Goal: Transaction & Acquisition: Purchase product/service

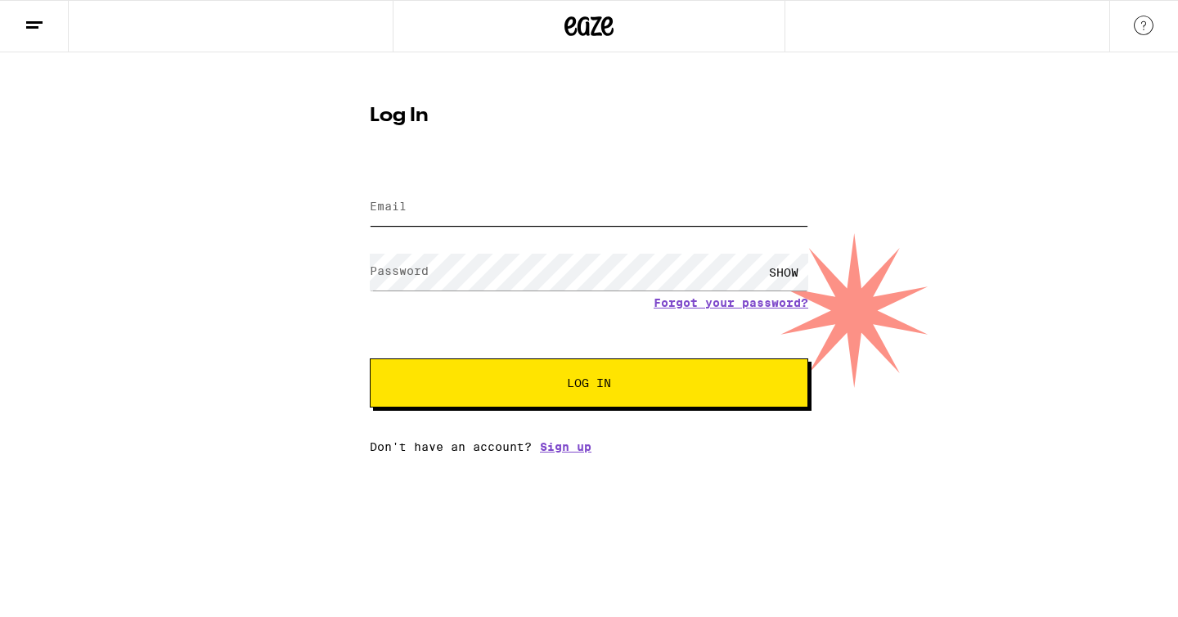
type input "[EMAIL_ADDRESS][DOMAIN_NAME]"
click at [582, 380] on span "Log In" at bounding box center [589, 382] width 44 height 11
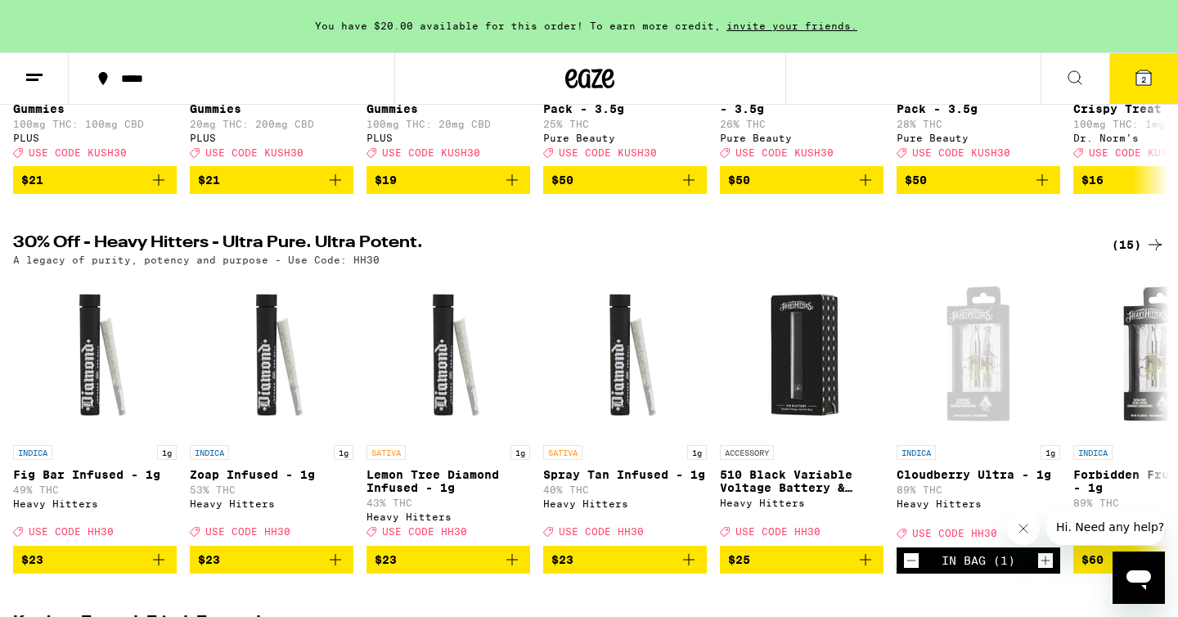
scroll to position [426, 0]
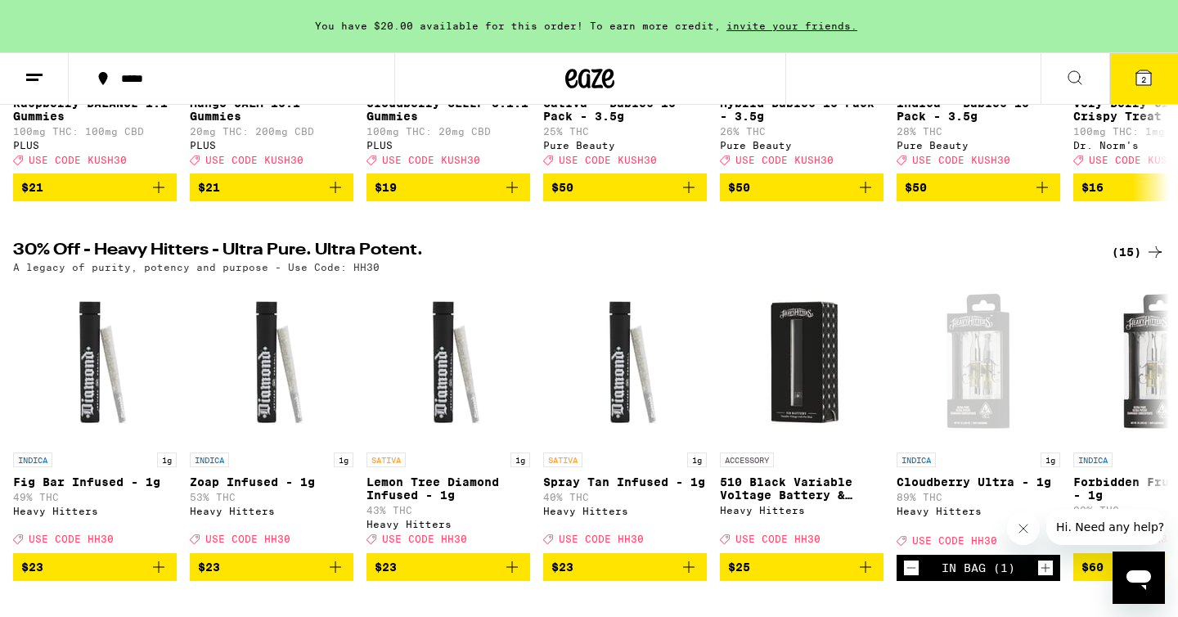
click at [1142, 70] on icon at bounding box center [1144, 78] width 20 height 20
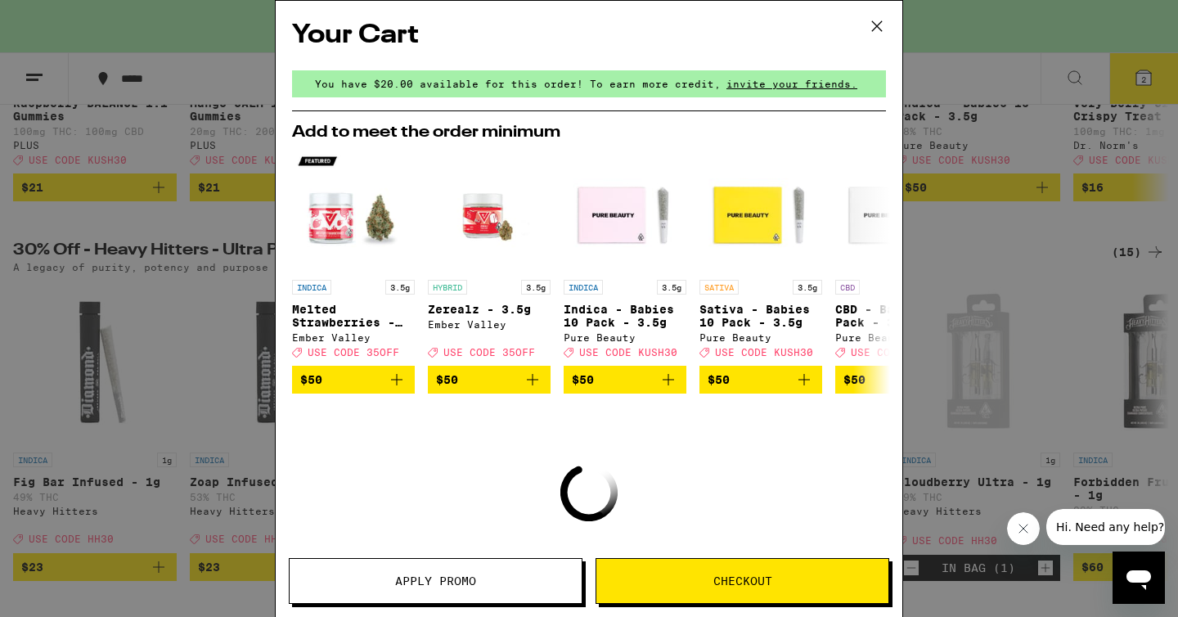
click at [678, 581] on span "Checkout" at bounding box center [742, 580] width 292 height 11
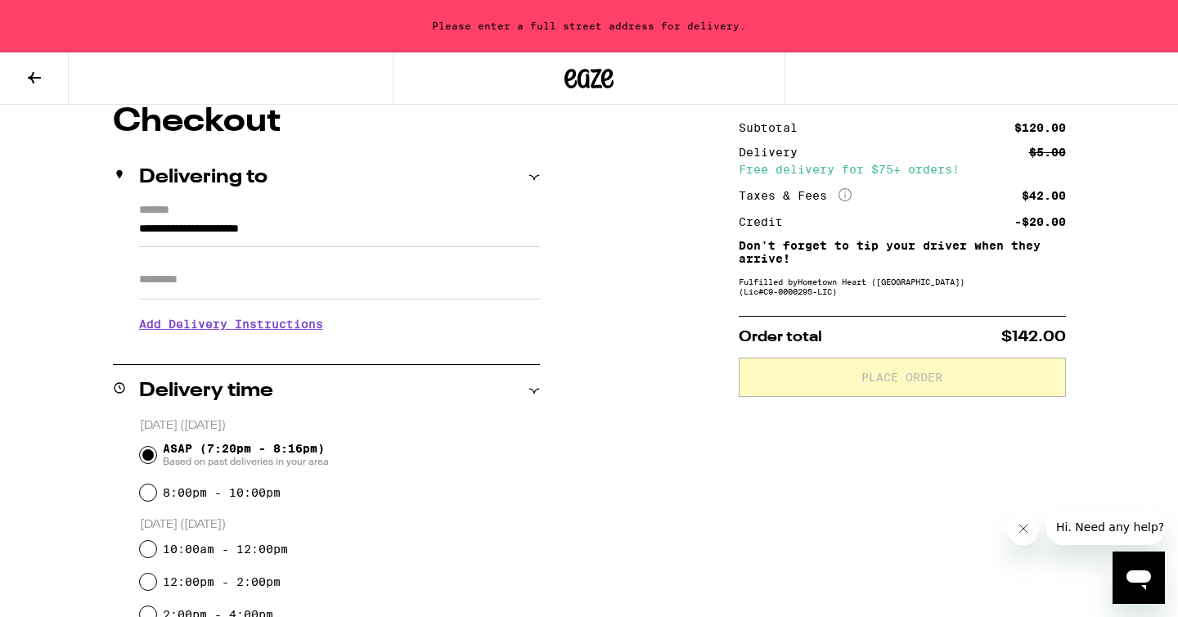
scroll to position [173, 0]
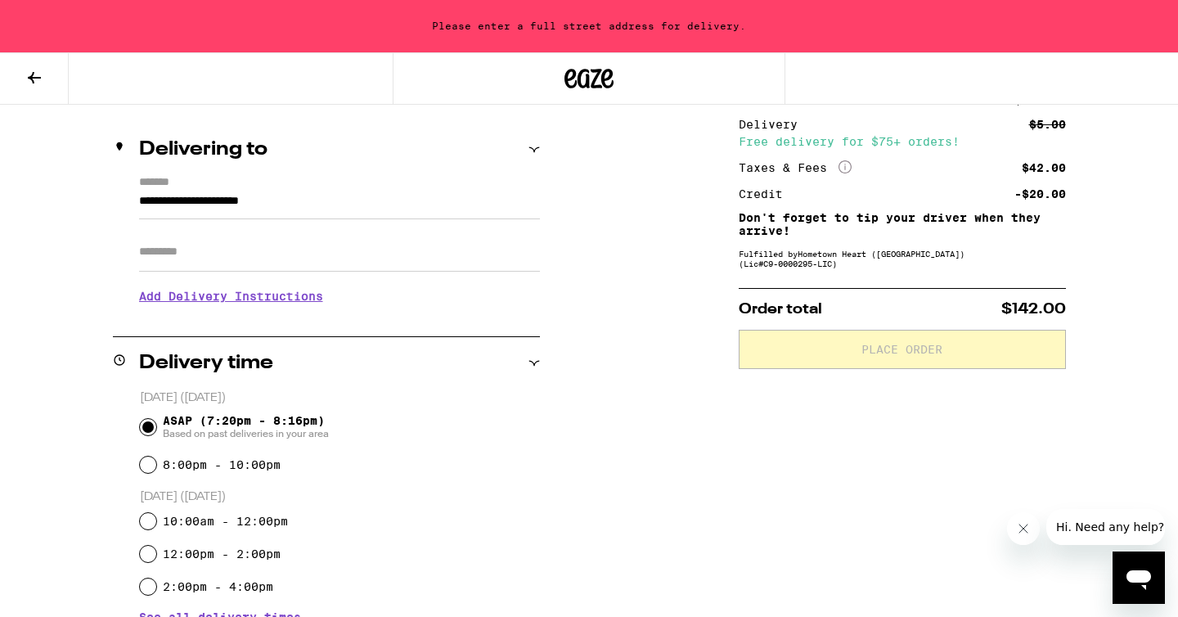
click at [282, 200] on input "**********" at bounding box center [339, 205] width 401 height 28
click at [383, 171] on div "Delivering to" at bounding box center [326, 150] width 427 height 52
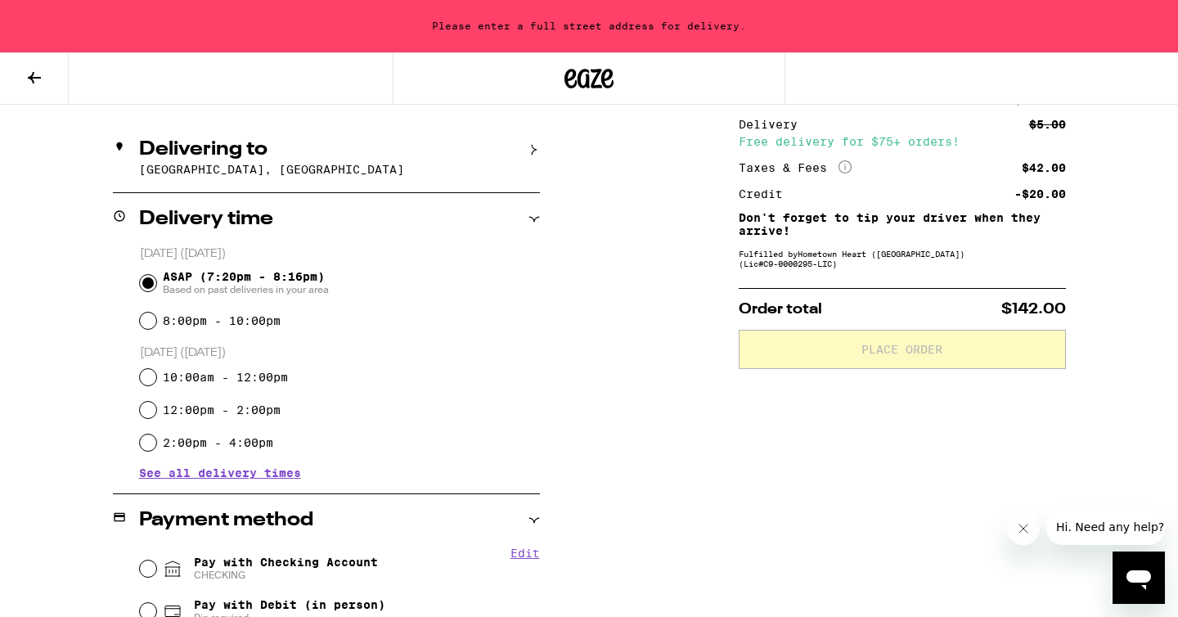
click at [530, 152] on icon at bounding box center [533, 149] width 11 height 11
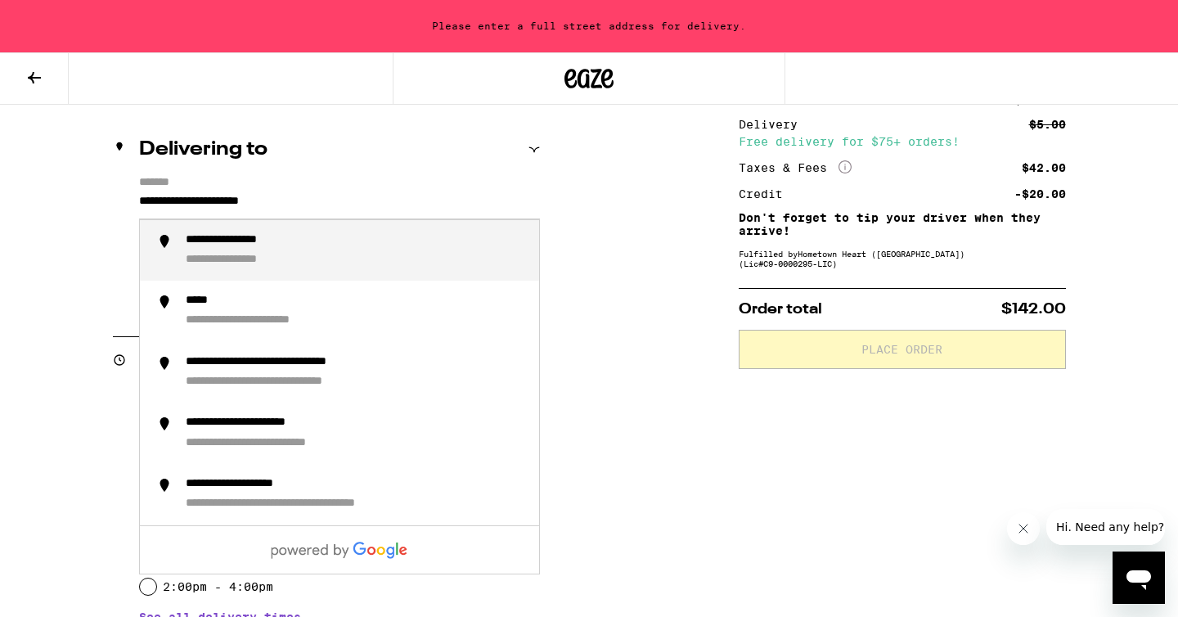
drag, startPoint x: 315, startPoint y: 203, endPoint x: 105, endPoint y: 202, distance: 210.2
click at [105, 202] on div "**********" at bounding box center [589, 539] width 1178 height 923
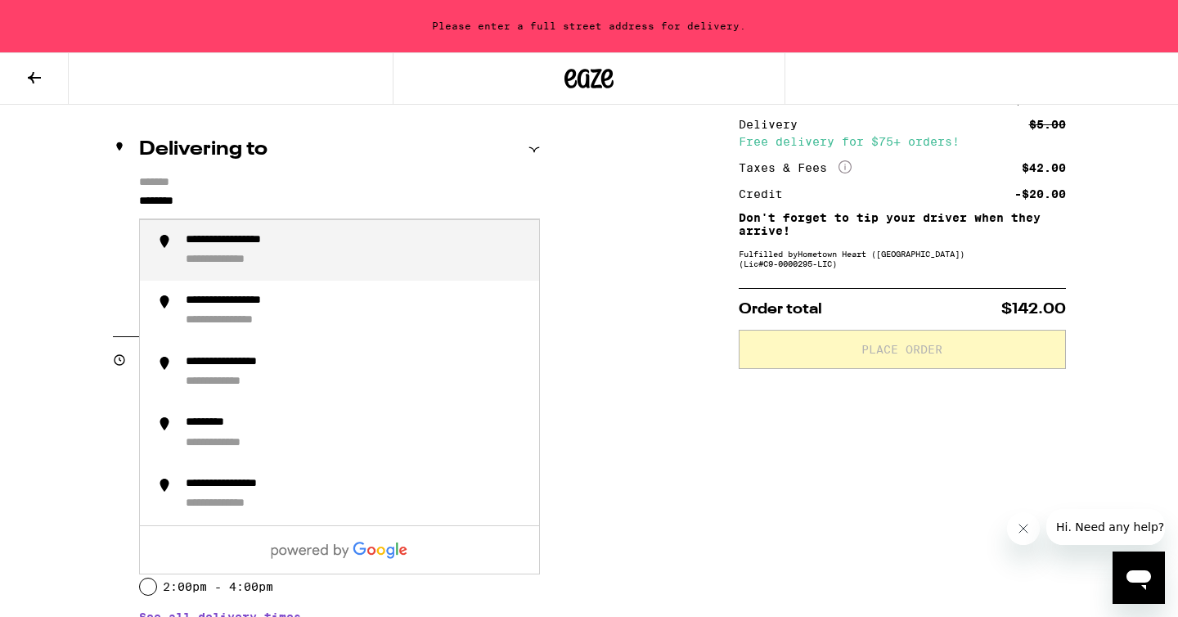
click at [188, 241] on div "**********" at bounding box center [252, 241] width 133 height 16
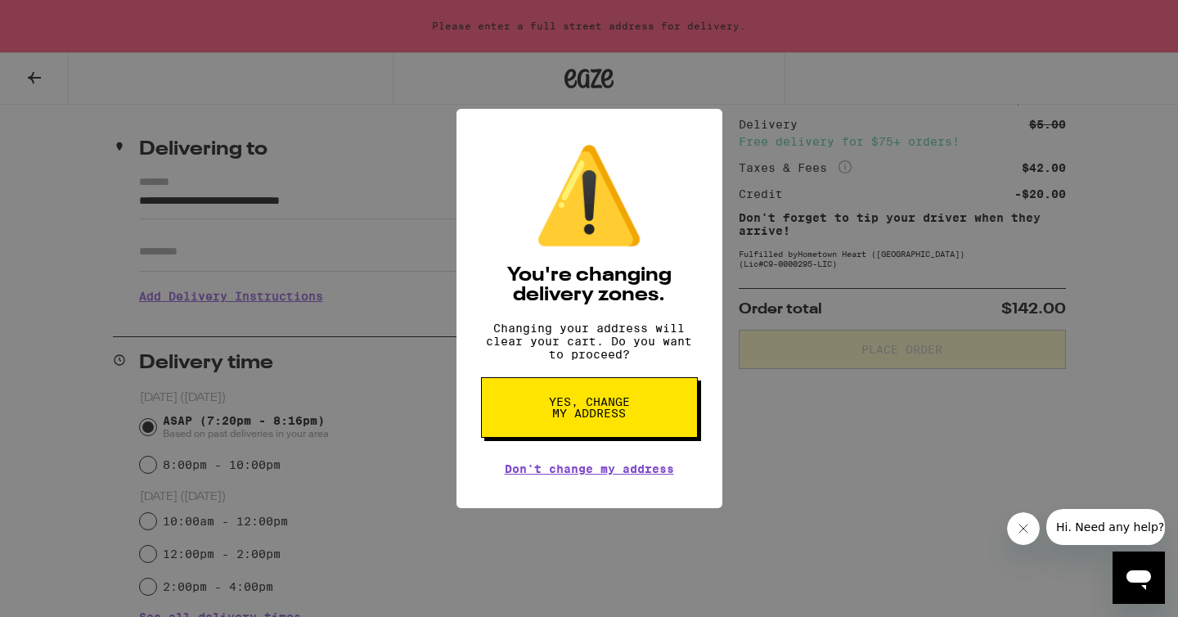
click at [597, 419] on span "Yes, change my address" at bounding box center [589, 407] width 84 height 23
type input "**********"
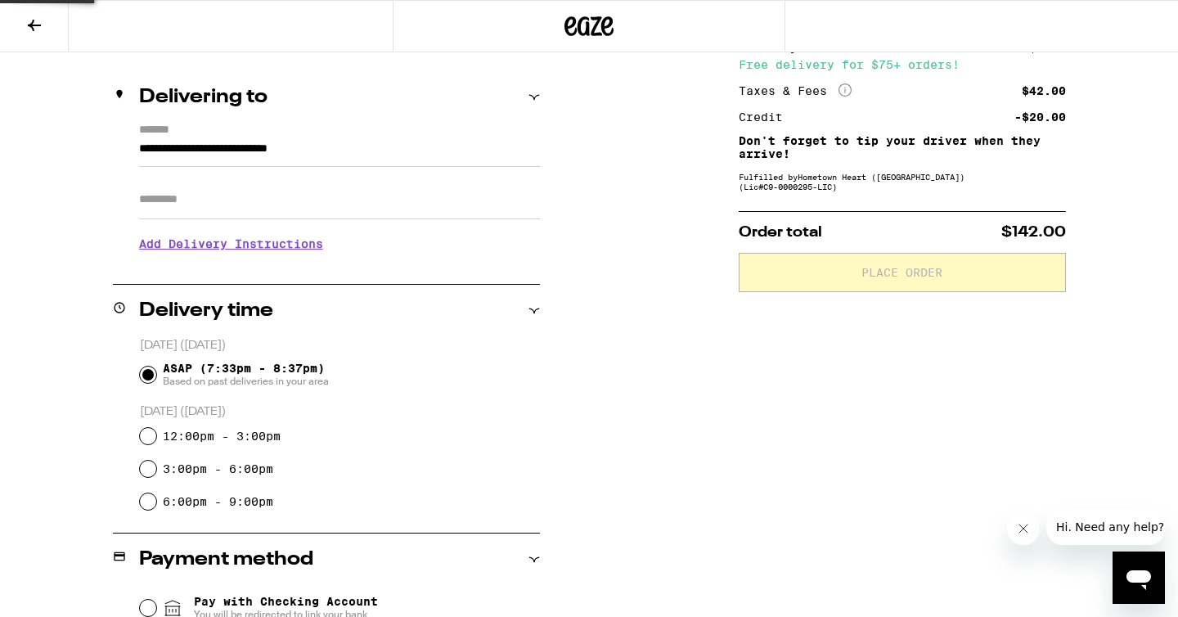
scroll to position [120, 0]
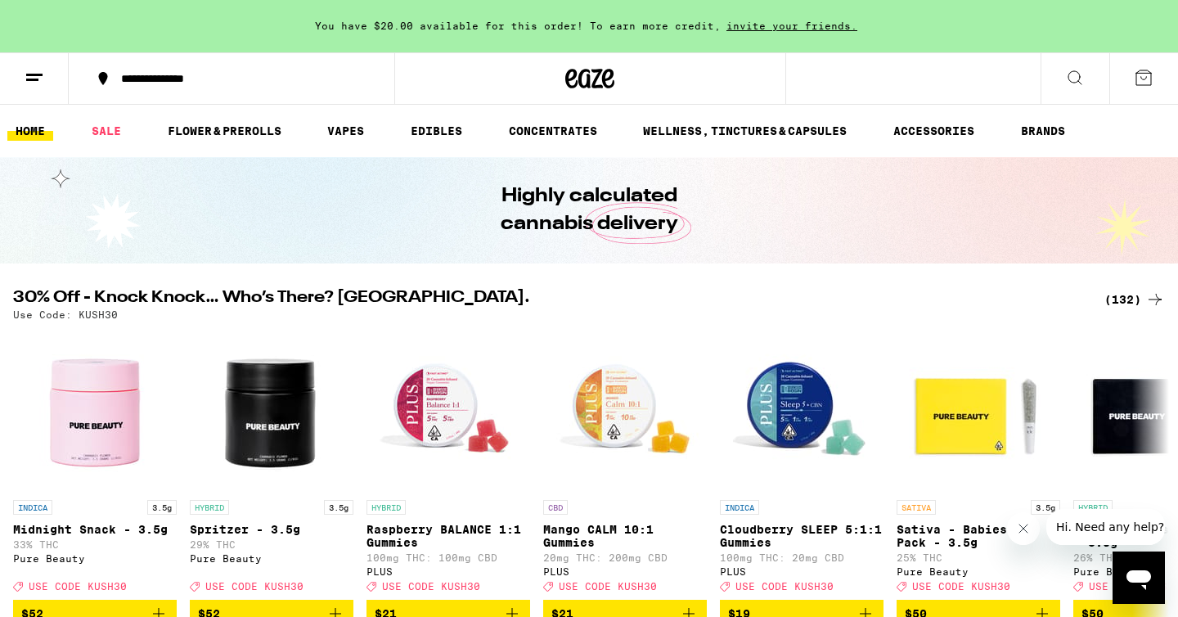
click at [1149, 77] on icon at bounding box center [1144, 78] width 20 height 20
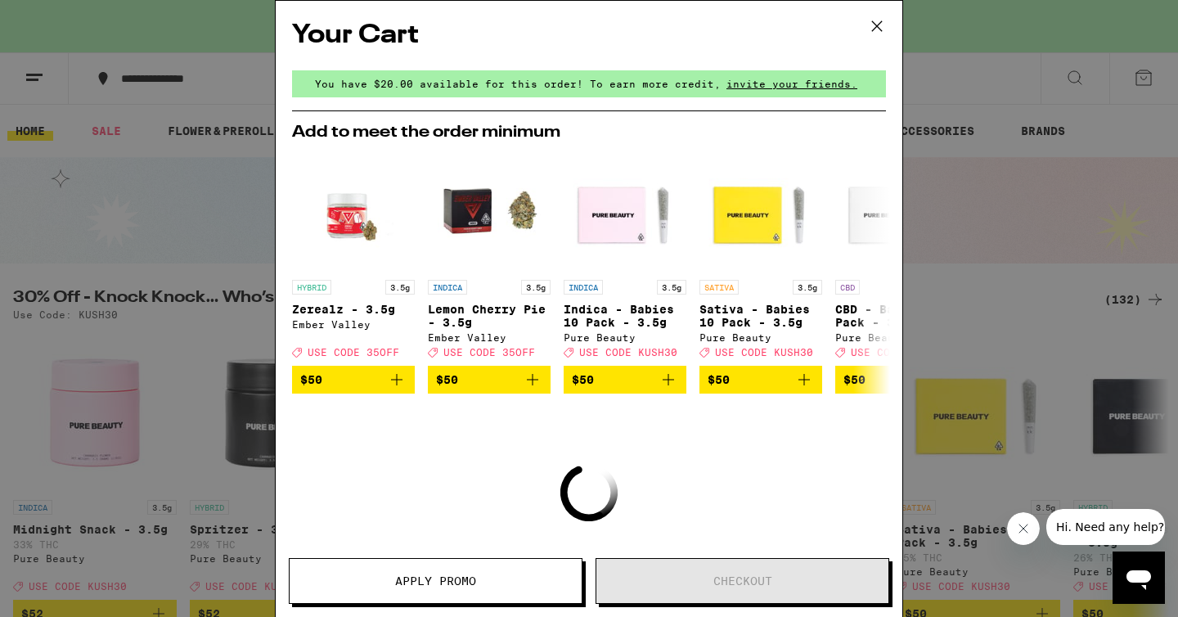
click at [479, 584] on span "Apply Promo" at bounding box center [436, 580] width 292 height 11
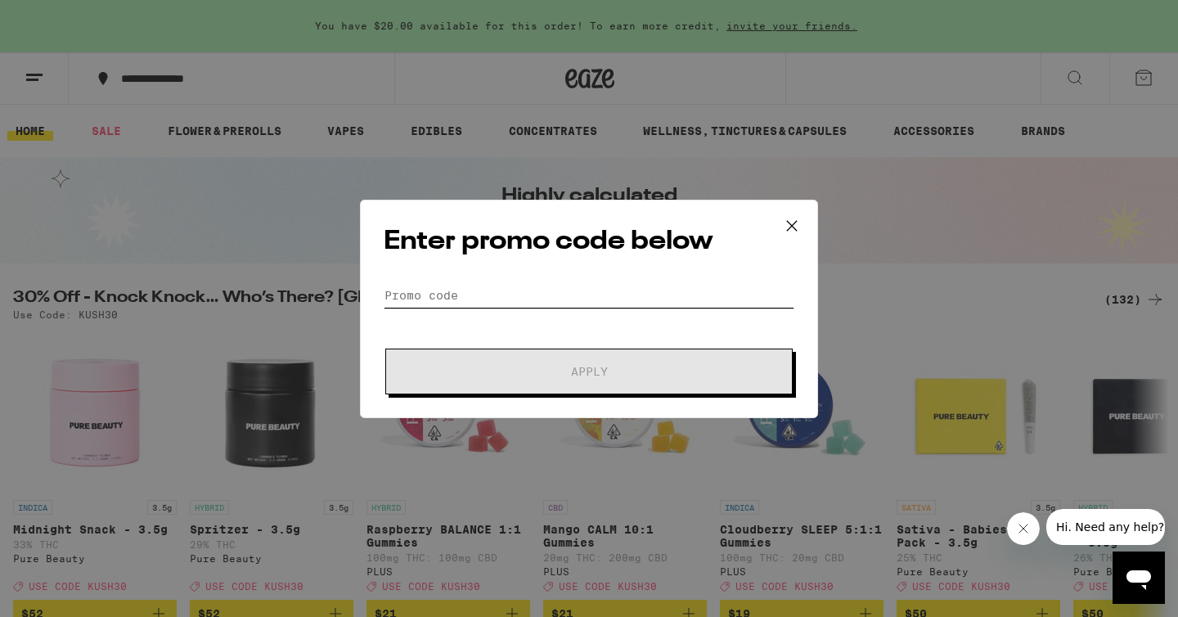
click at [417, 298] on input "Promo Code" at bounding box center [589, 295] width 411 height 25
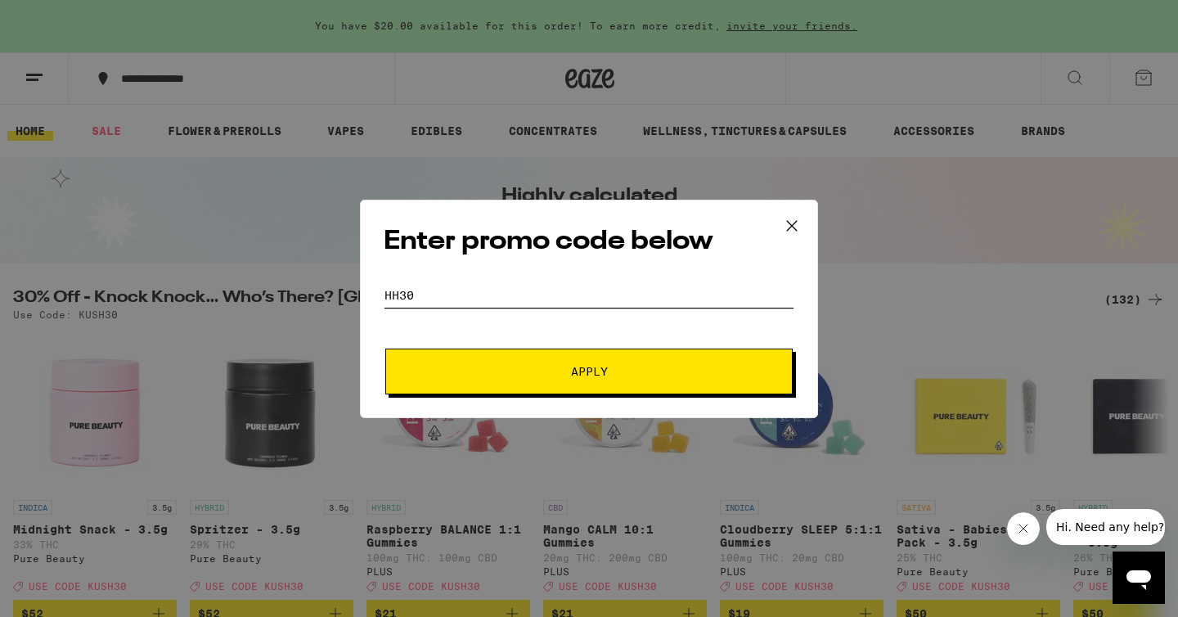
type input "HH30"
click at [497, 366] on span "Apply" at bounding box center [589, 371] width 295 height 11
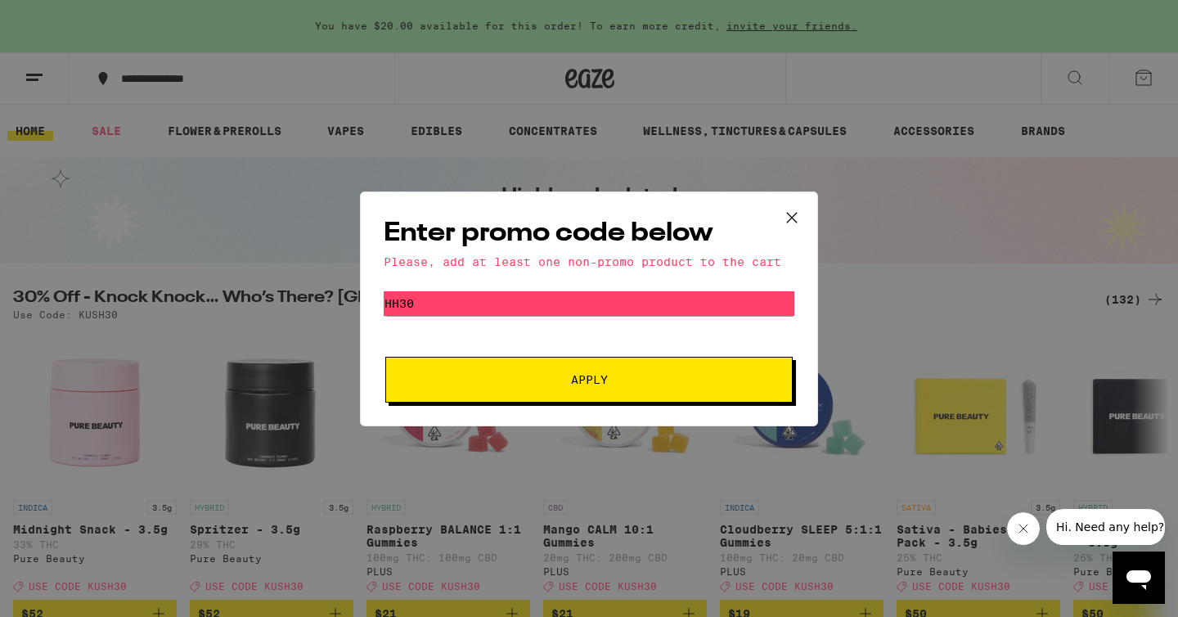
click at [787, 218] on icon at bounding box center [792, 217] width 25 height 25
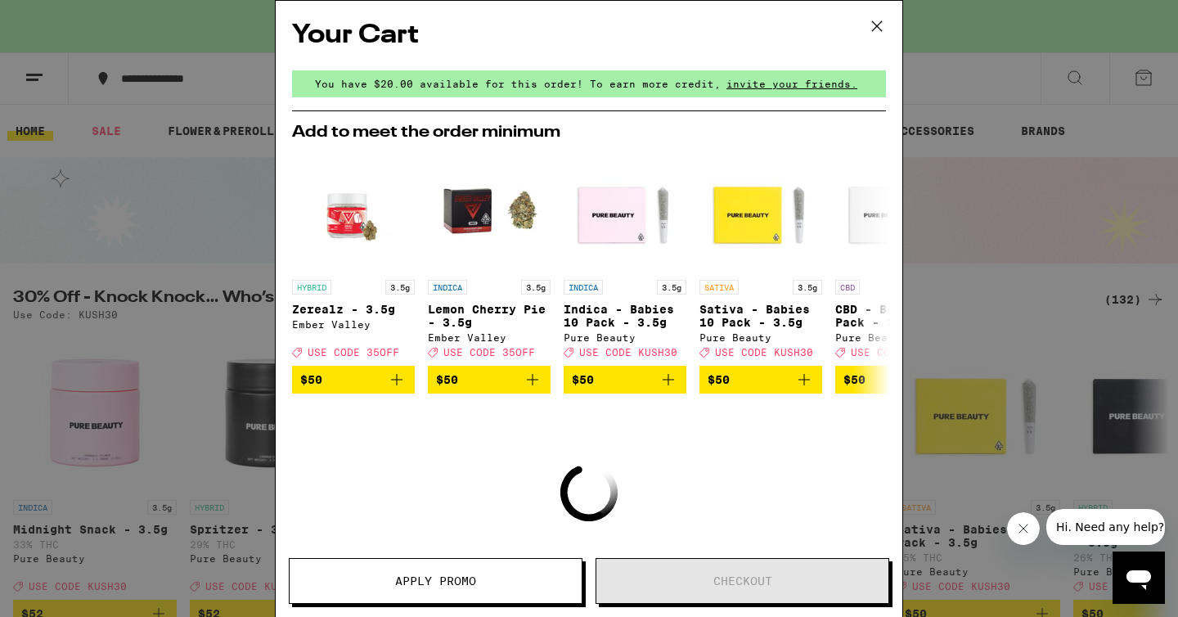
click at [872, 28] on icon at bounding box center [877, 26] width 25 height 25
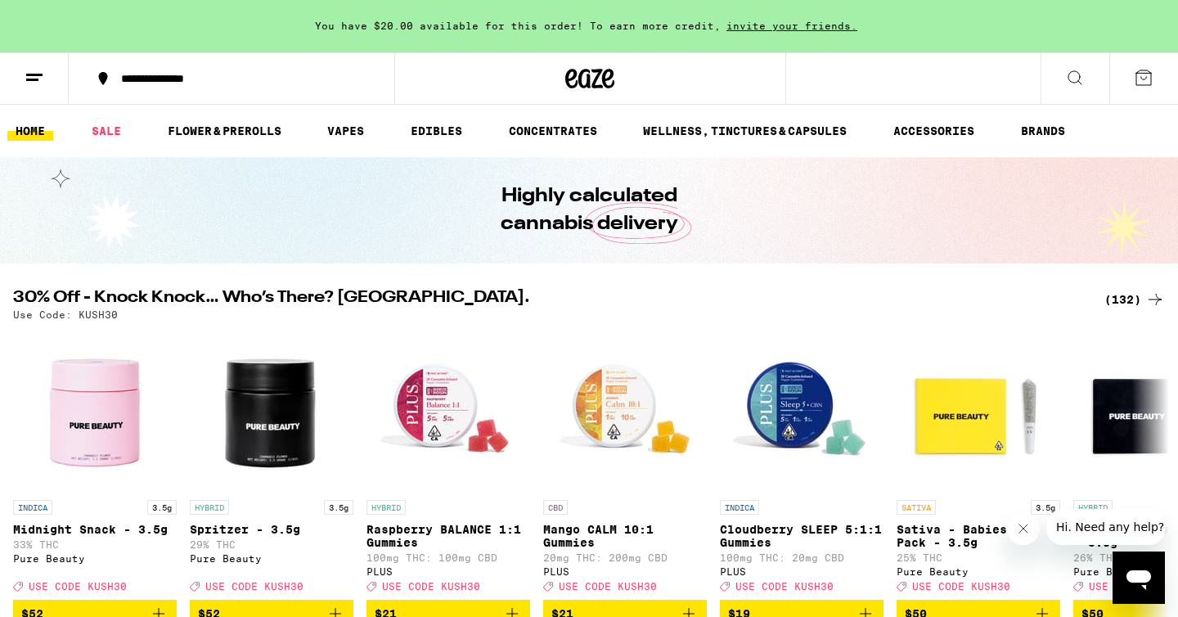
click at [201, 83] on div "**********" at bounding box center [241, 78] width 257 height 11
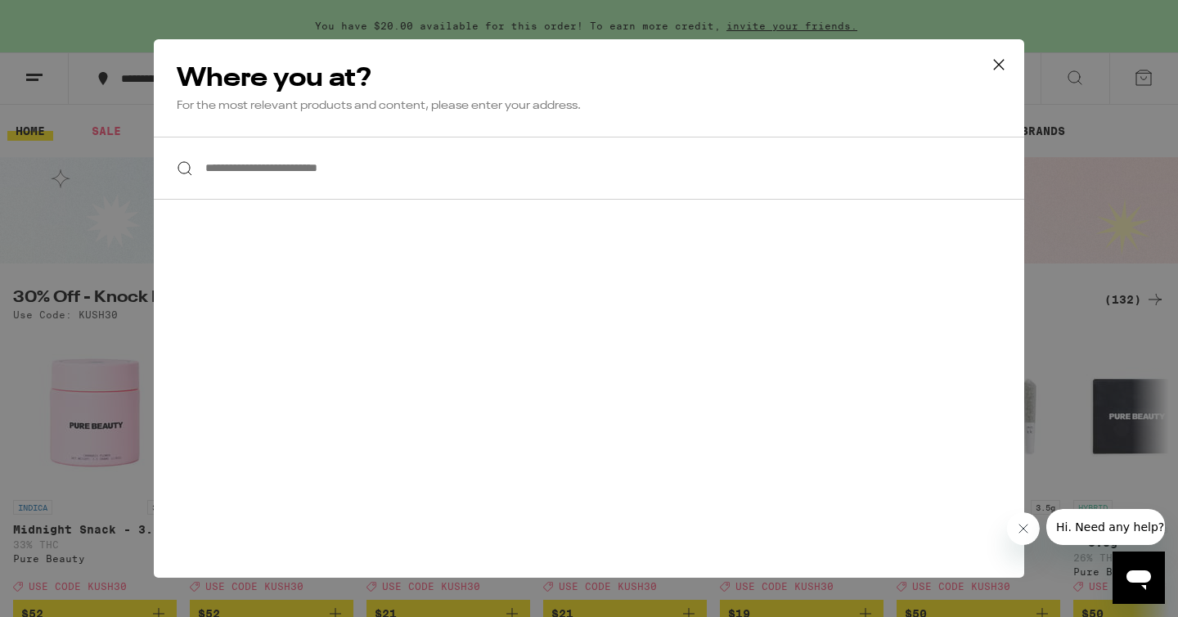
click at [999, 59] on icon at bounding box center [999, 64] width 25 height 25
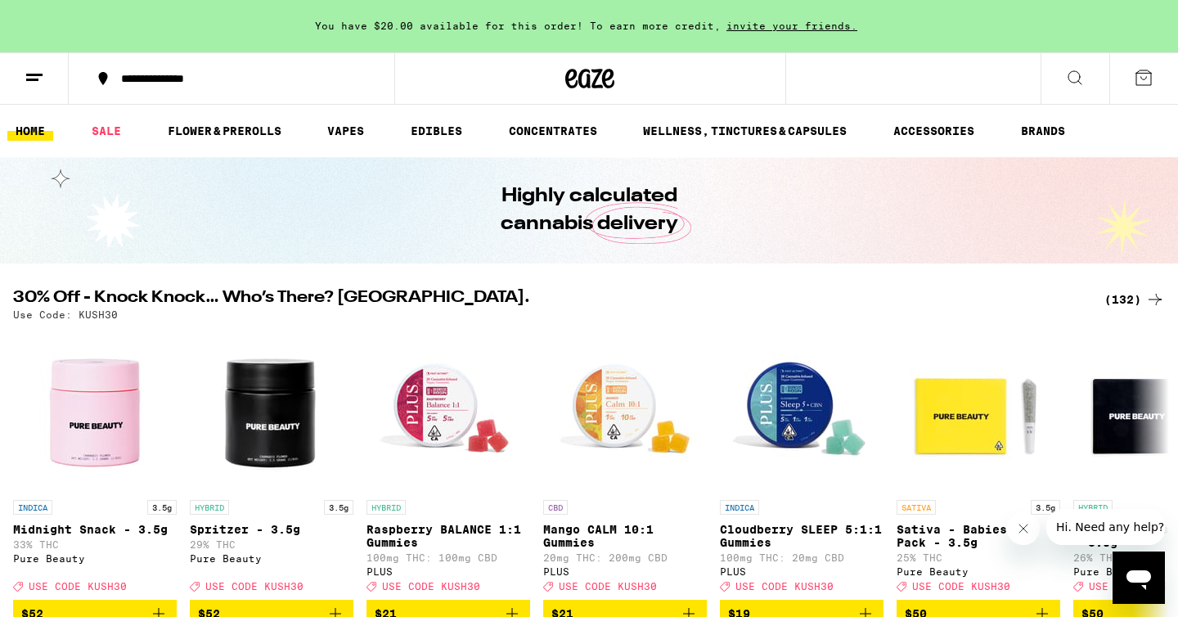
click at [1135, 81] on icon at bounding box center [1144, 78] width 20 height 20
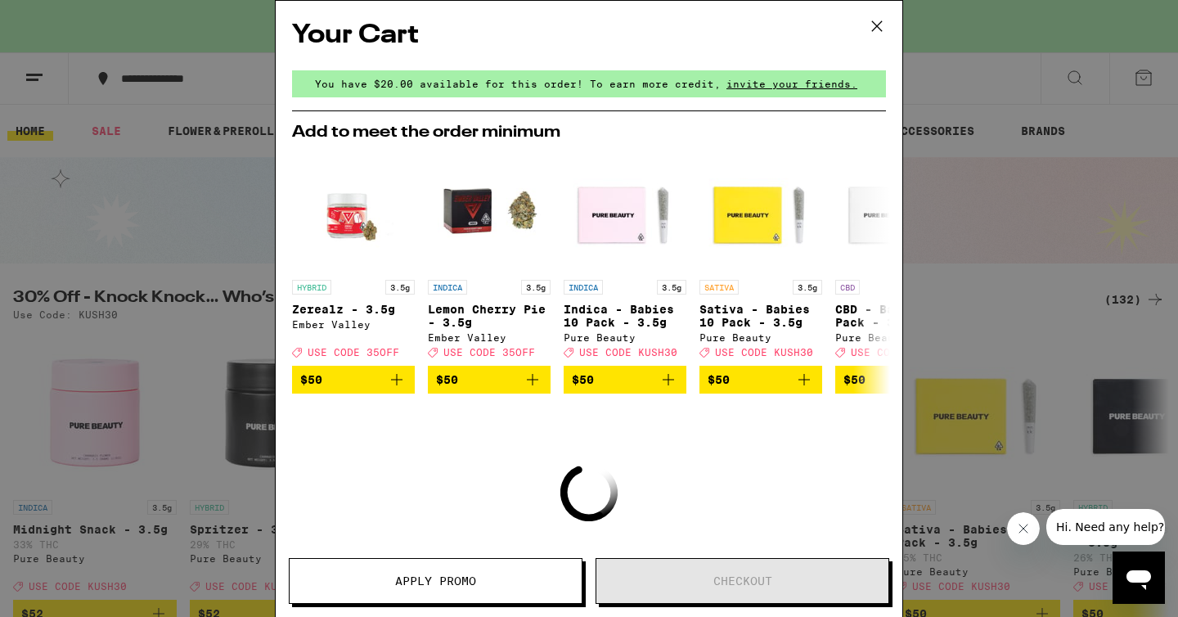
click at [879, 25] on icon at bounding box center [877, 26] width 10 height 10
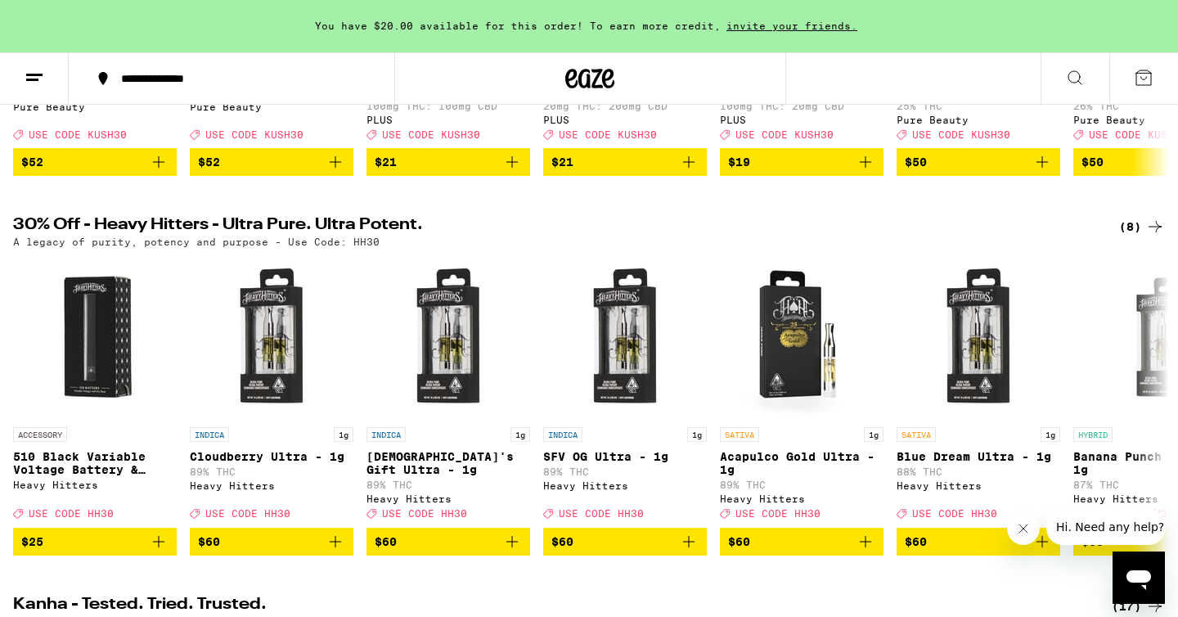
scroll to position [452, 0]
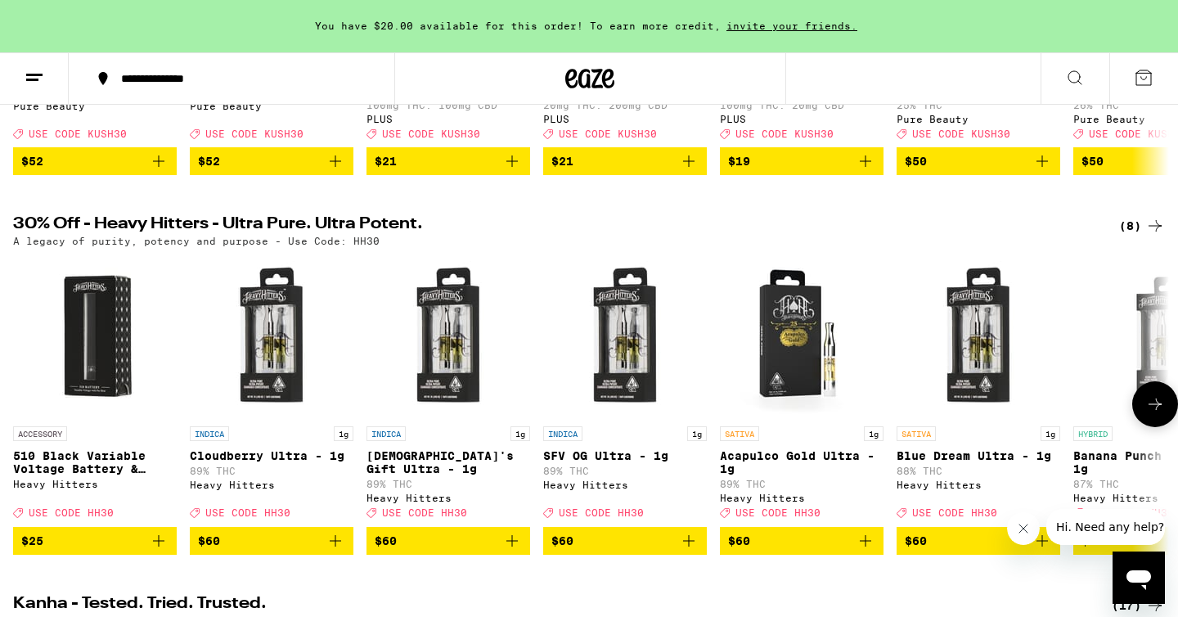
click at [331, 551] on icon "Add to bag" at bounding box center [336, 541] width 20 height 20
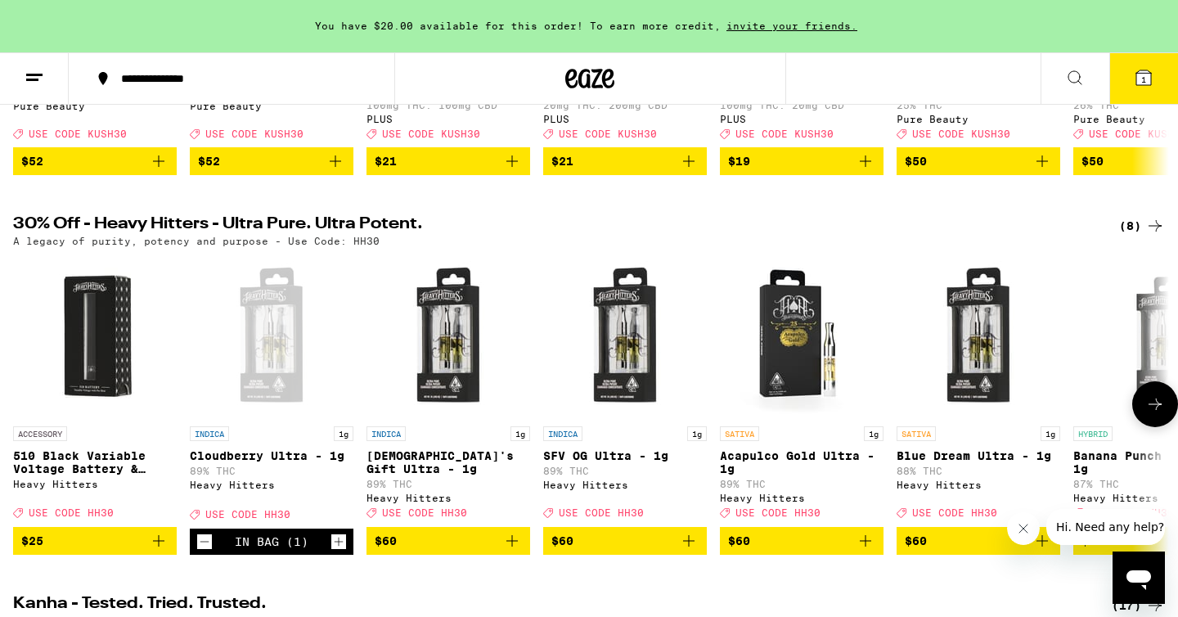
click at [508, 551] on icon "Add to bag" at bounding box center [512, 541] width 20 height 20
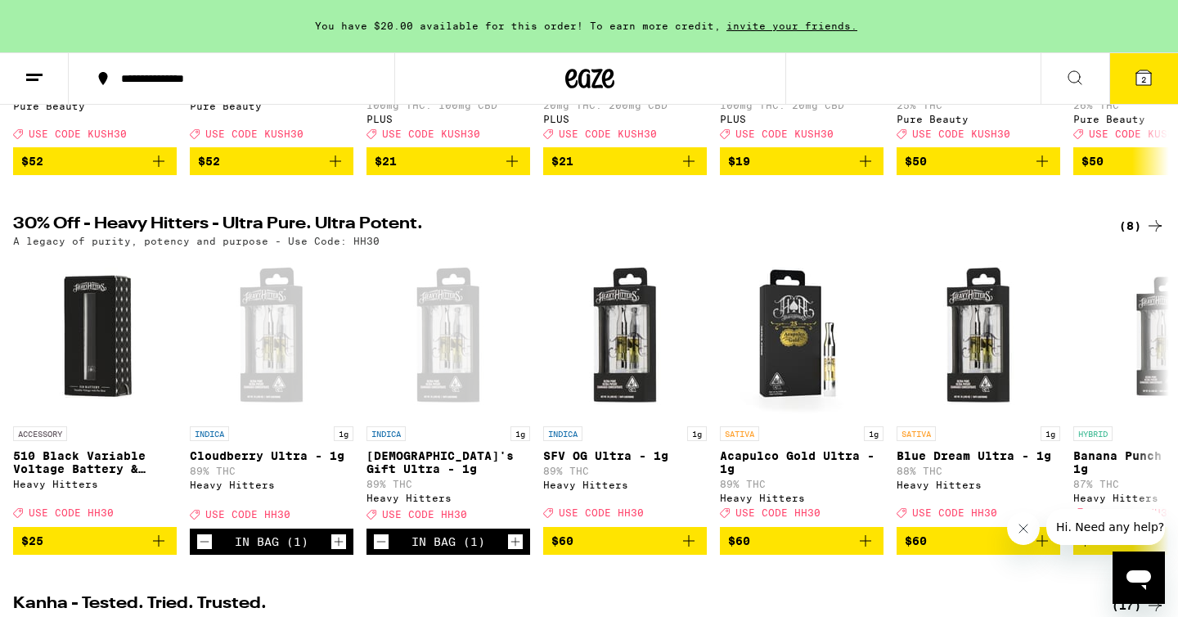
click at [1145, 75] on span "2" at bounding box center [1143, 79] width 5 height 10
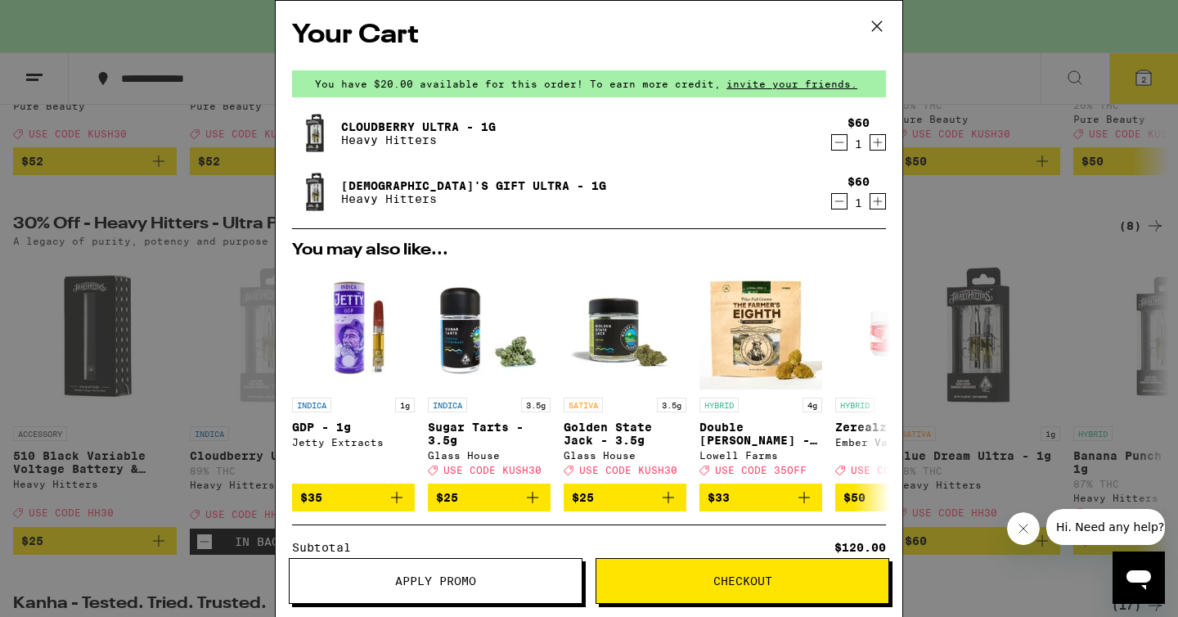
click at [455, 587] on span "Apply Promo" at bounding box center [435, 580] width 81 height 11
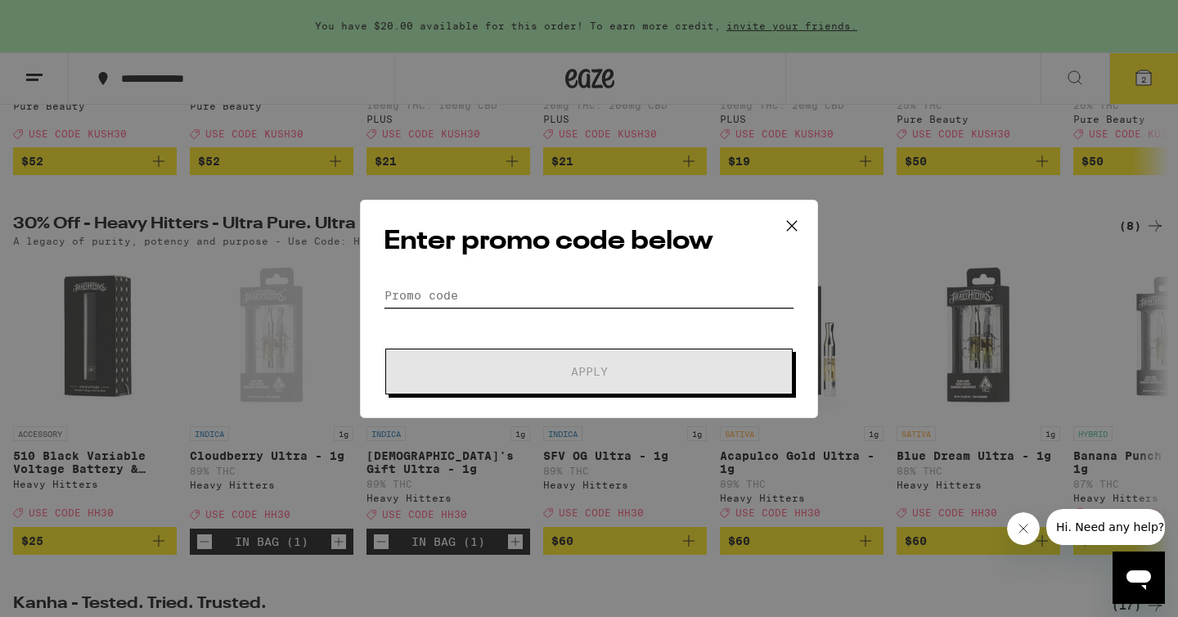
click at [447, 296] on input "Promo Code" at bounding box center [589, 295] width 411 height 25
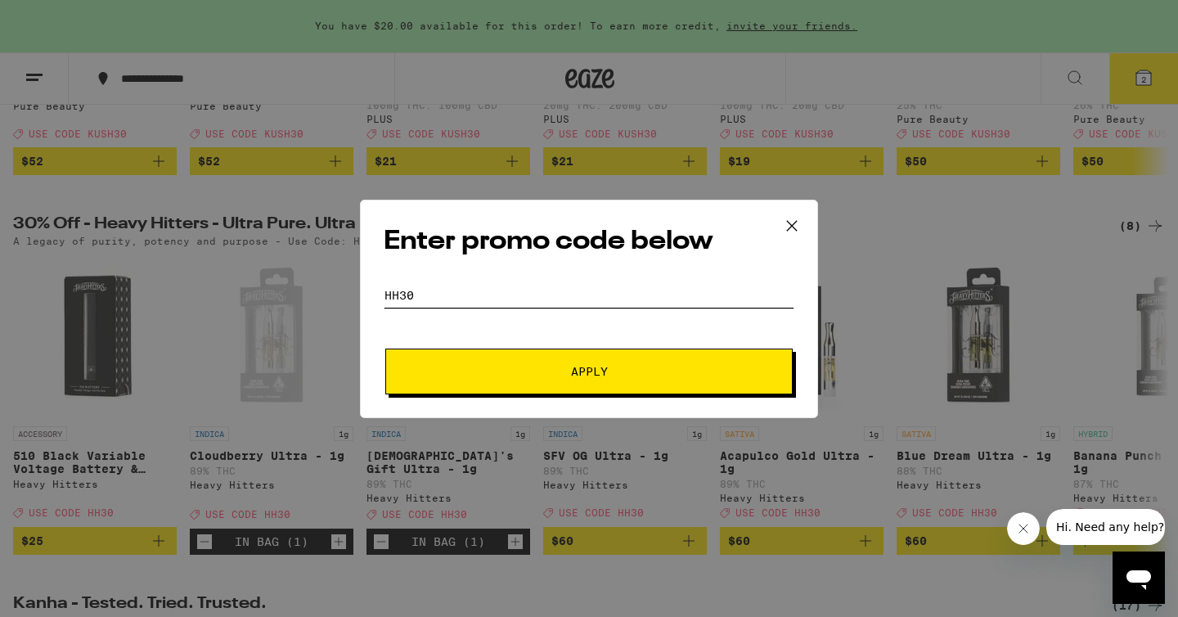
type input "HH30"
click at [479, 371] on span "Apply" at bounding box center [589, 371] width 295 height 11
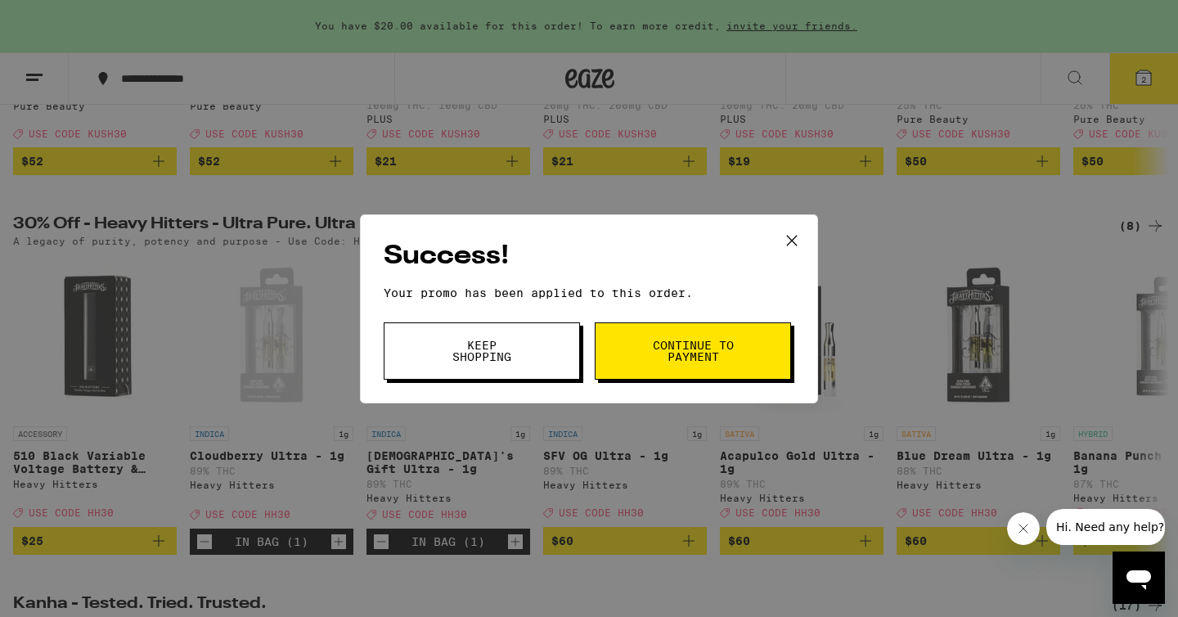
click at [720, 357] on span "Continue to payment" at bounding box center [692, 351] width 83 height 23
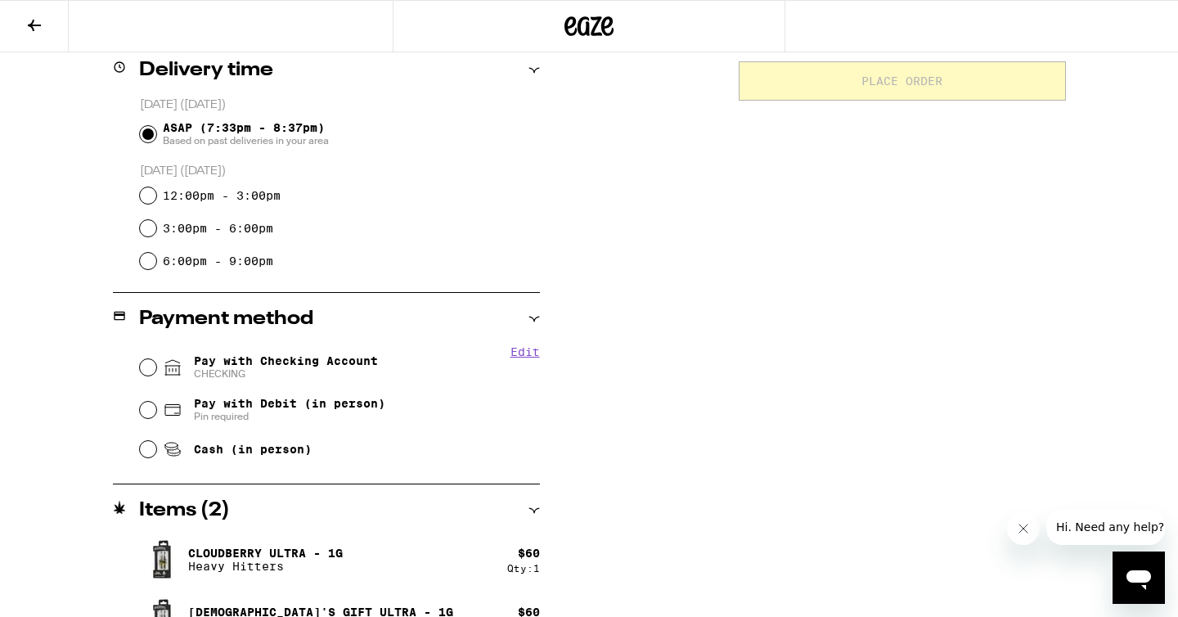
scroll to position [452, 0]
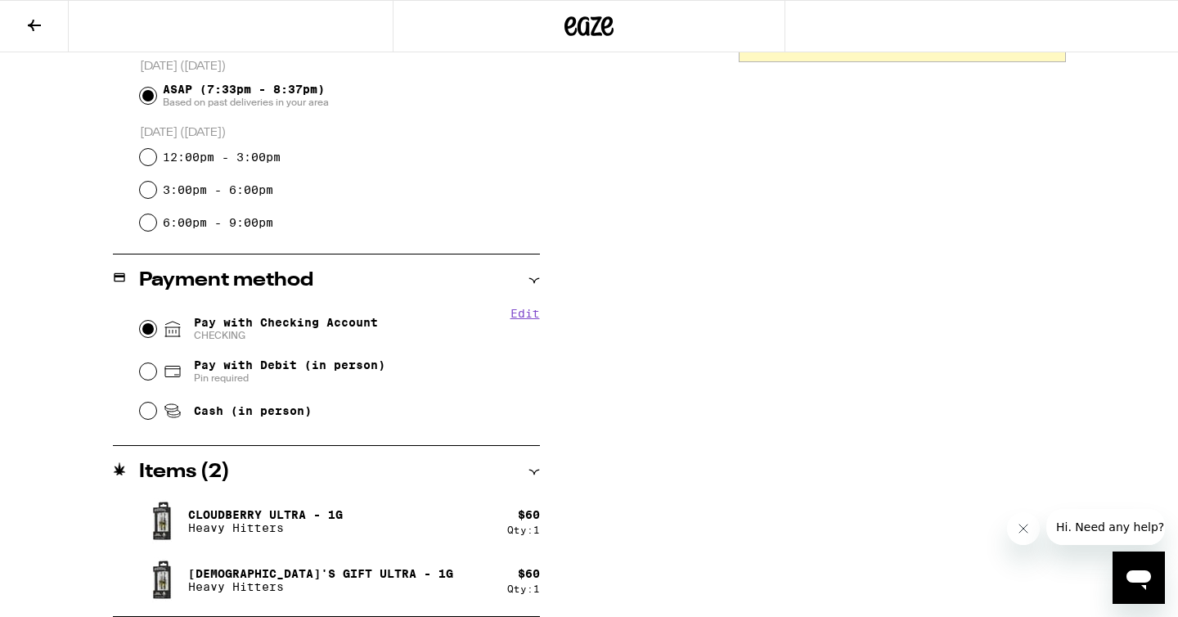
click at [142, 326] on input "5" at bounding box center [148, 329] width 16 height 16
radio input "true"
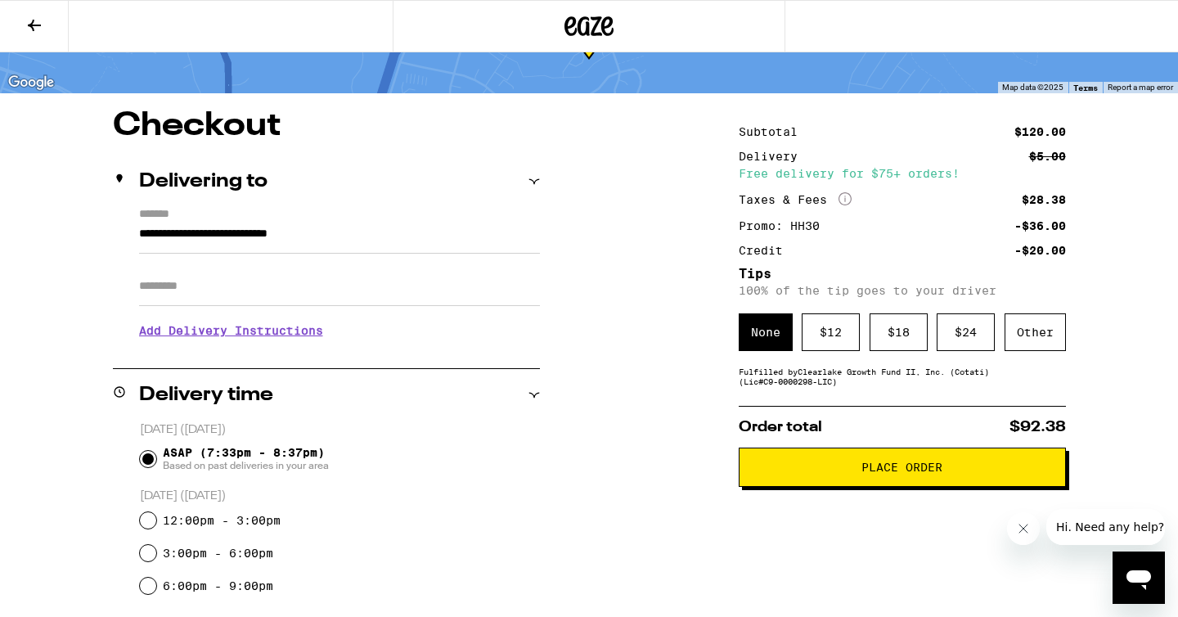
scroll to position [85, 0]
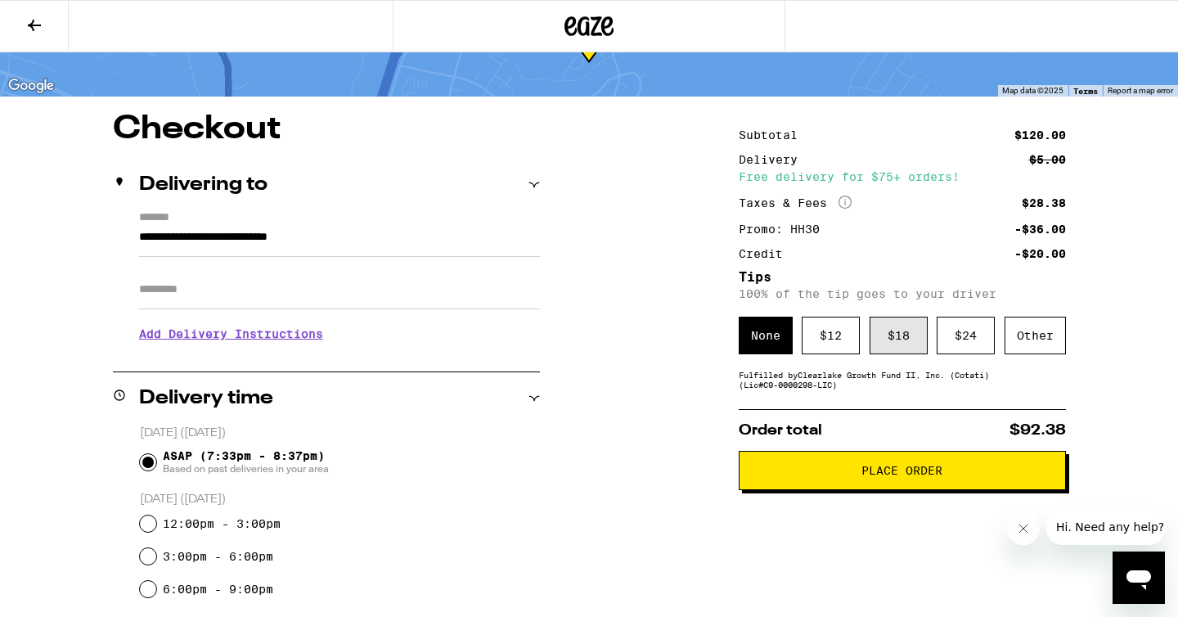
click at [884, 334] on div "$ 18" at bounding box center [899, 336] width 58 height 38
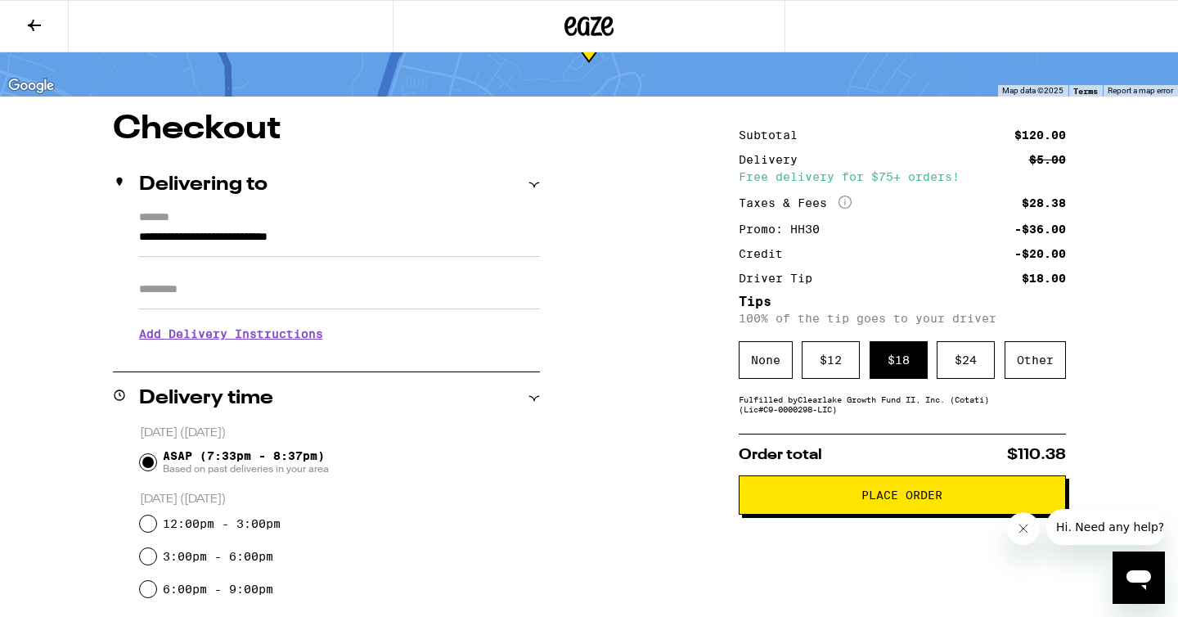
click at [879, 501] on span "Place Order" at bounding box center [901, 494] width 81 height 11
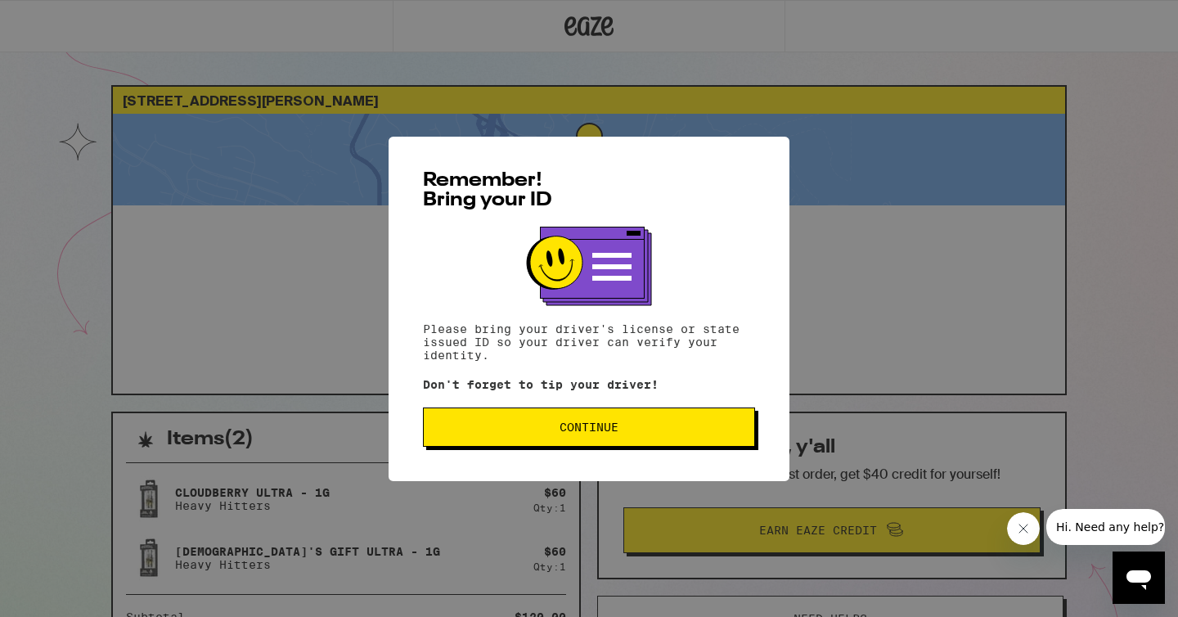
click at [574, 433] on span "Continue" at bounding box center [589, 426] width 59 height 11
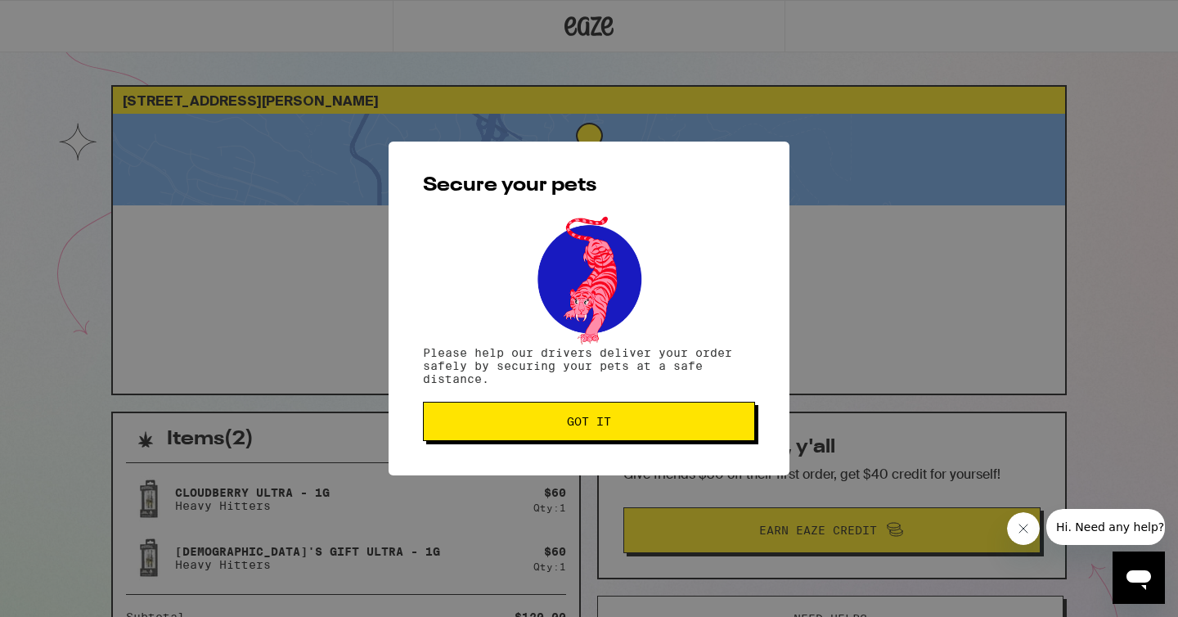
click at [573, 419] on span "Got it" at bounding box center [589, 421] width 44 height 11
